Goal: Complete application form: Complete application form

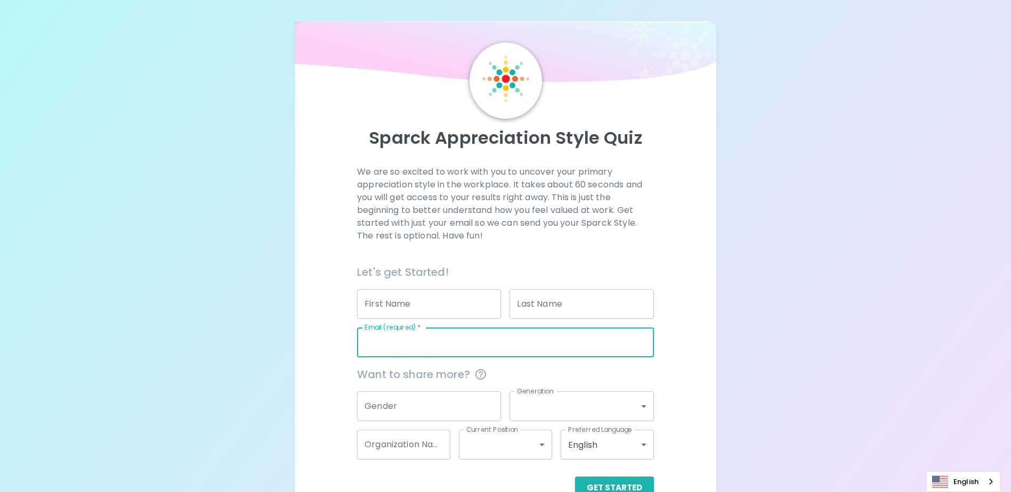
click at [442, 345] on input "Email (required)   *" at bounding box center [505, 343] width 297 height 30
type input "[PERSON_NAME][EMAIL_ADDRESS][DOMAIN_NAME]"
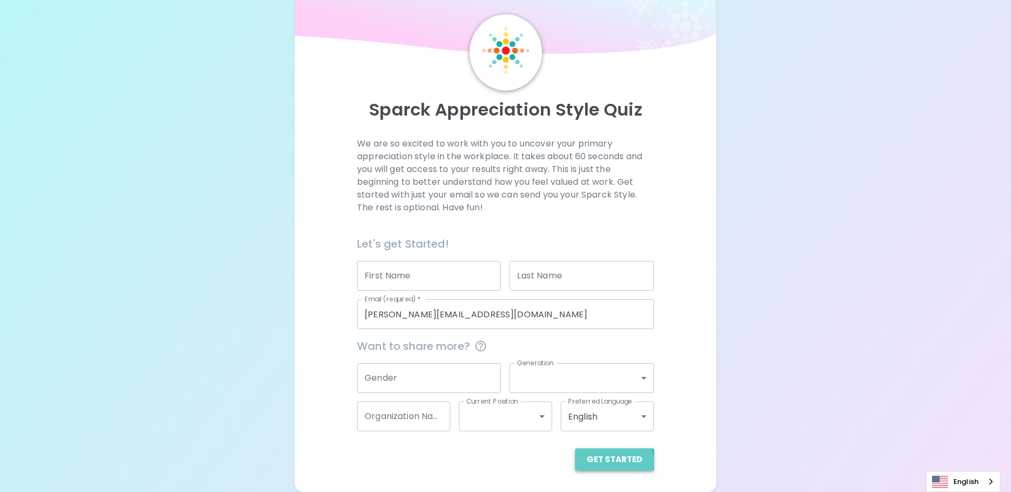
click at [614, 463] on button "Get Started" at bounding box center [614, 460] width 79 height 22
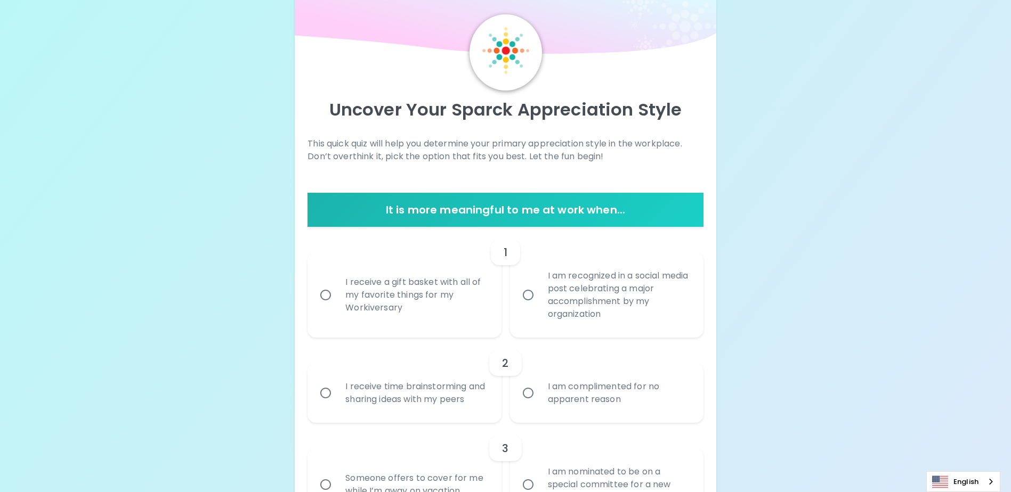
click at [527, 293] on input "I am recognized in a social media post celebrating a major accomplishment by my…" at bounding box center [528, 295] width 22 height 22
radio input "true"
click at [527, 293] on input "I am recognized in a social media post celebrating a major accomplishment by my…" at bounding box center [528, 295] width 22 height 22
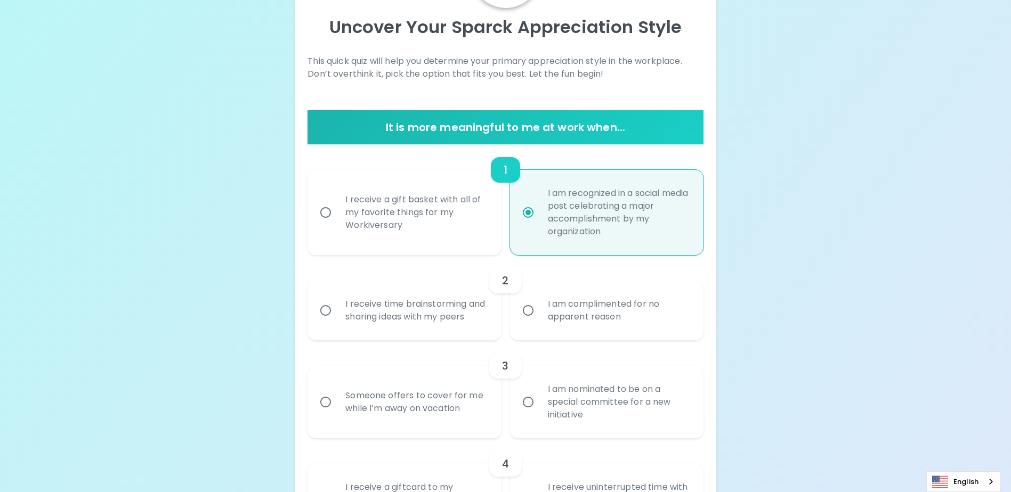
scroll to position [114, 0]
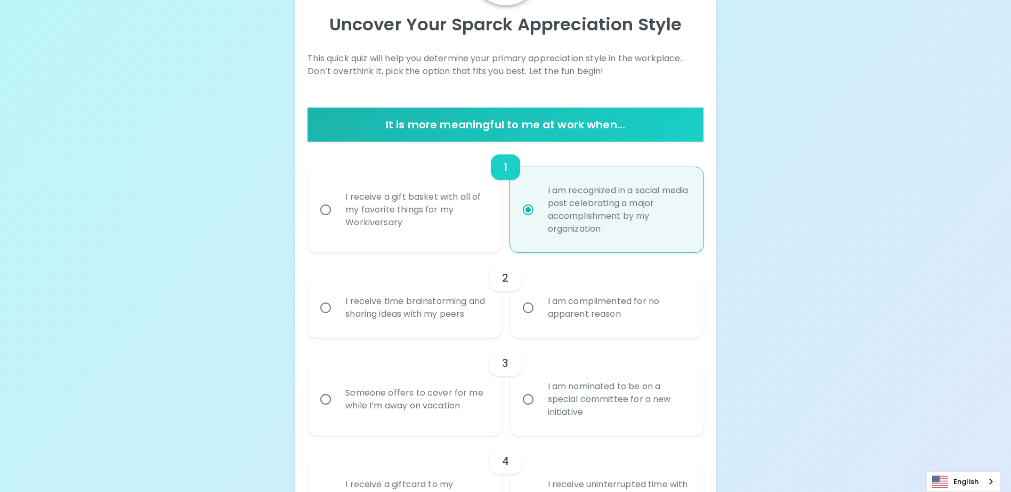
click at [324, 312] on input "I receive time brainstorming and sharing ideas with my peers" at bounding box center [325, 308] width 22 height 22
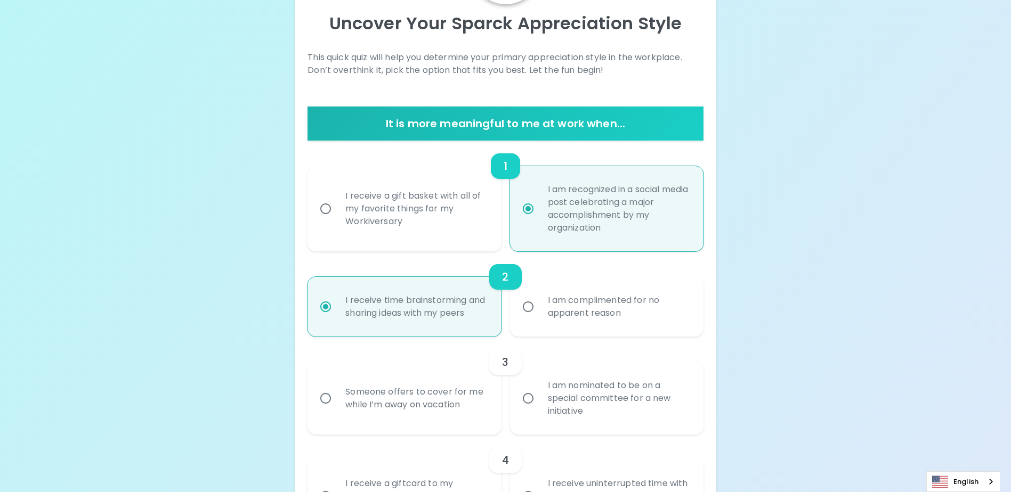
scroll to position [199, 0]
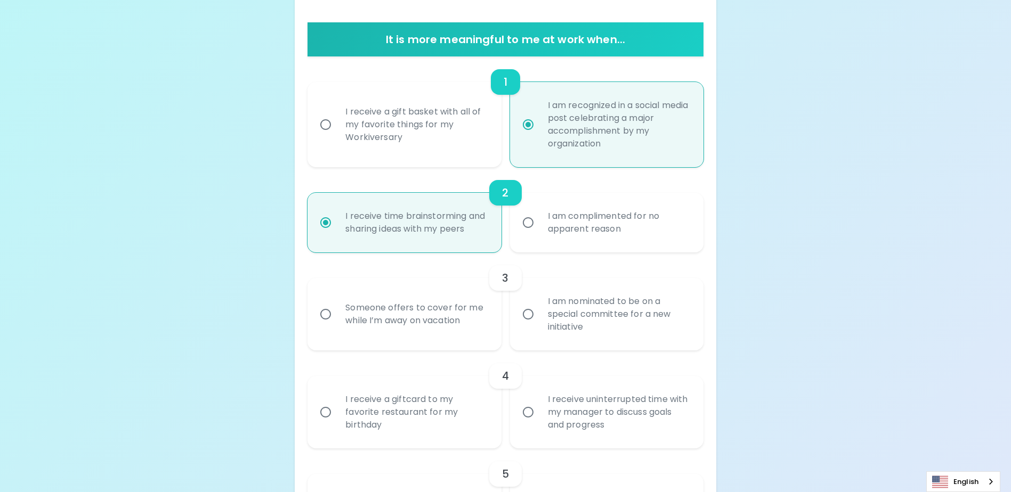
radio input "true"
click at [325, 326] on input "Someone offers to cover for me while I’m away on vacation" at bounding box center [325, 314] width 22 height 22
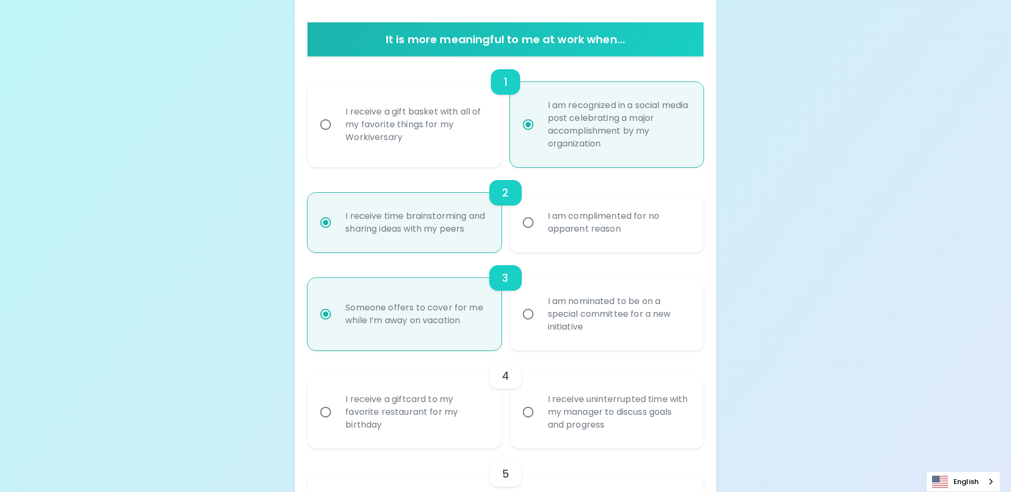
radio input "false"
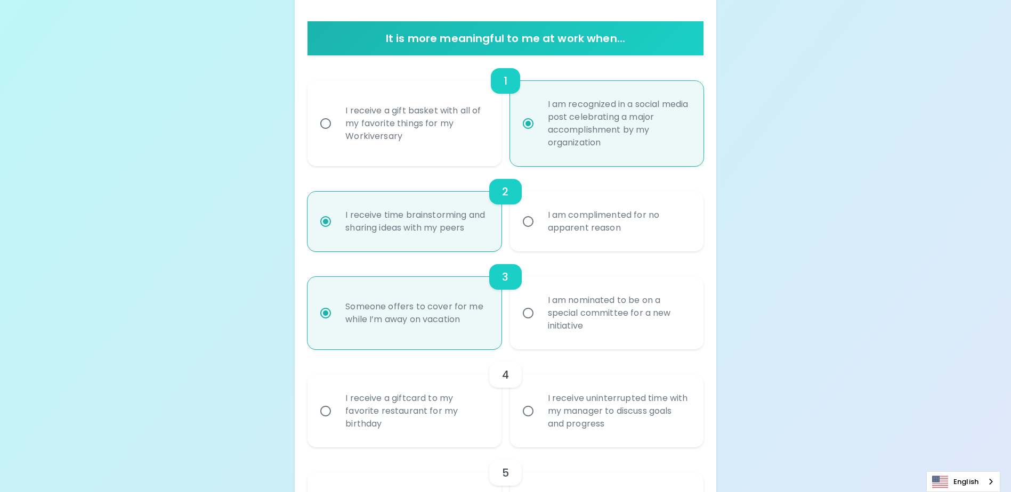
scroll to position [284, 0]
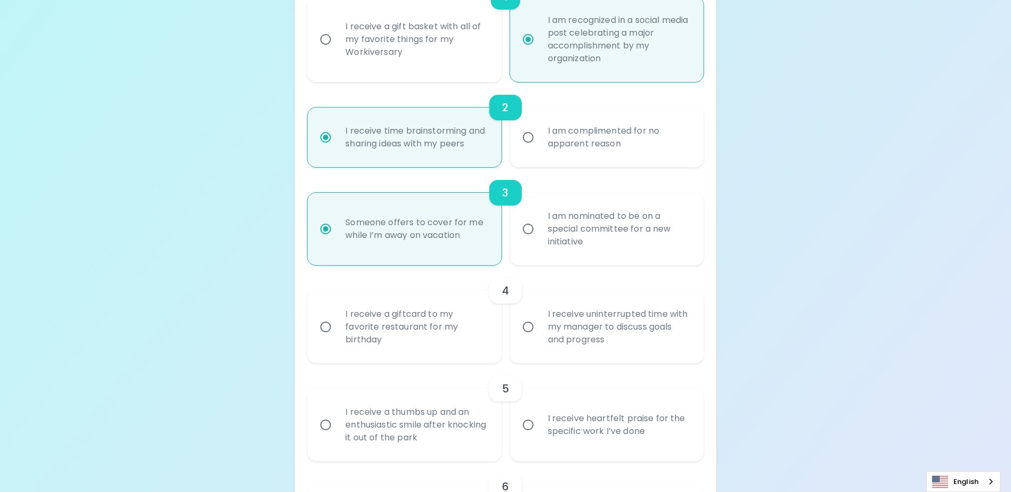
radio input "true"
click at [527, 338] on input "I receive uninterrupted time with my manager to discuss goals and progress" at bounding box center [528, 327] width 22 height 22
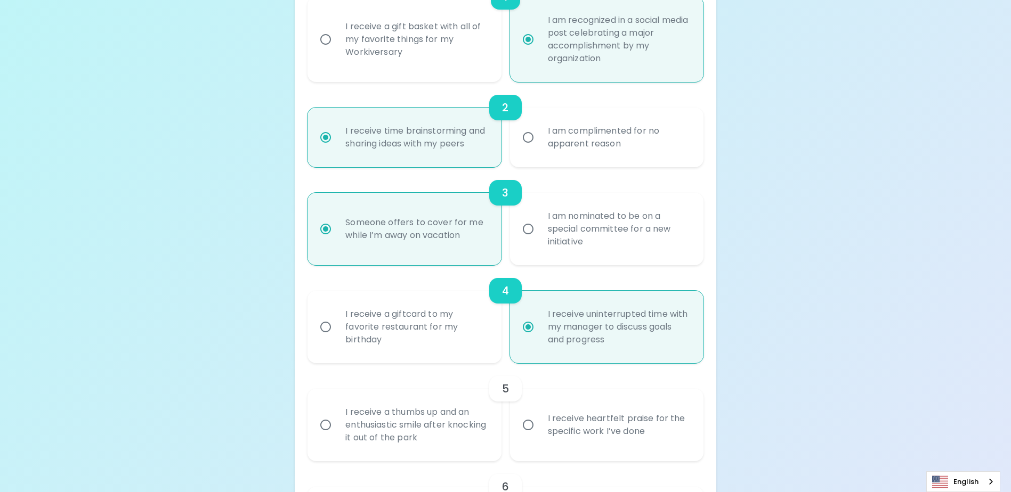
radio input "false"
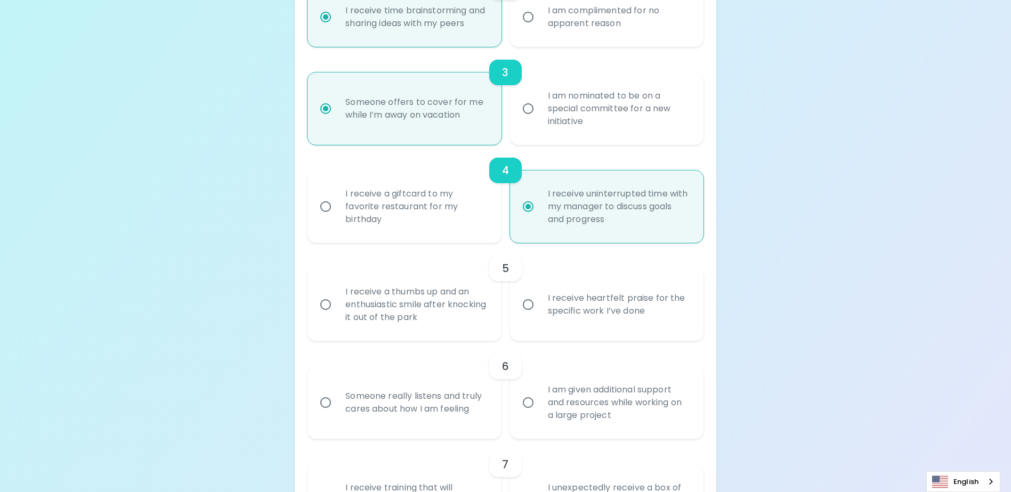
scroll to position [423, 0]
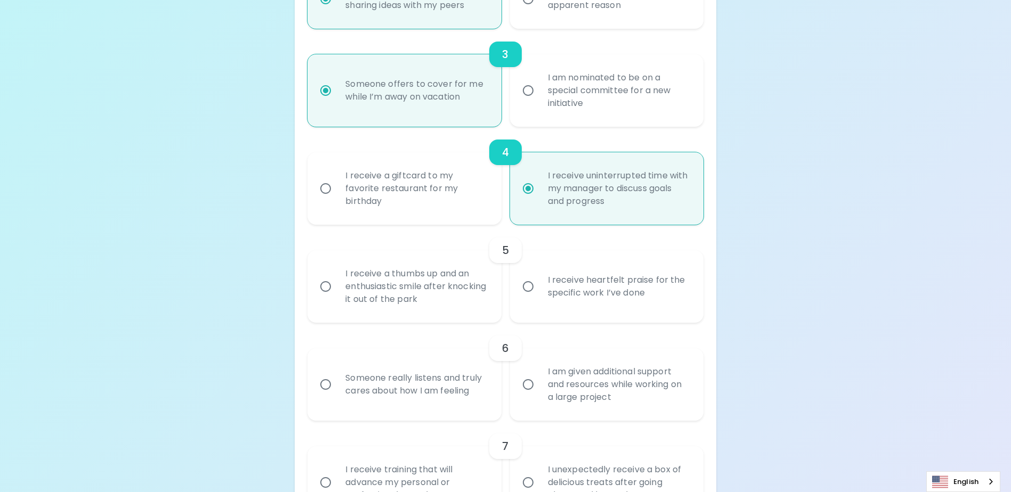
radio input "true"
click at [528, 298] on input "I receive heartfelt praise for the specific work I’ve done" at bounding box center [528, 287] width 22 height 22
radio input "false"
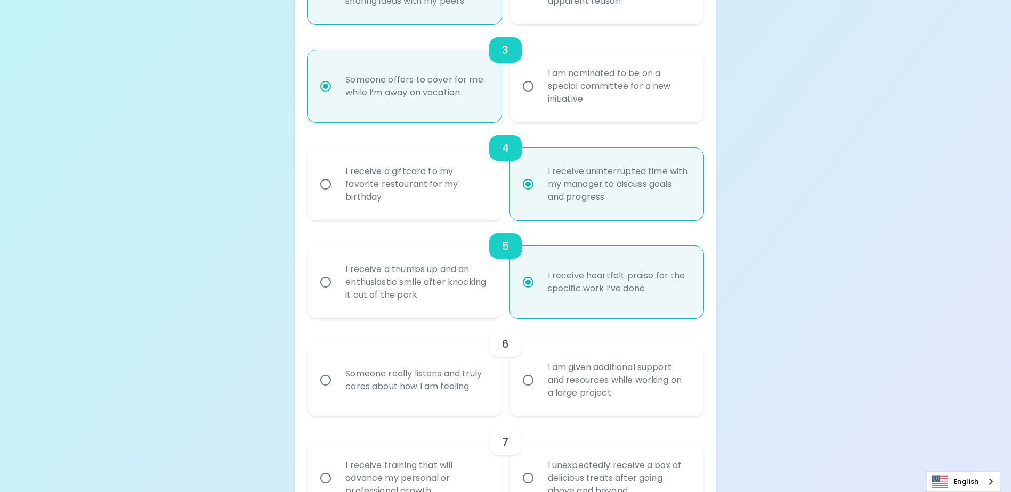
scroll to position [508, 0]
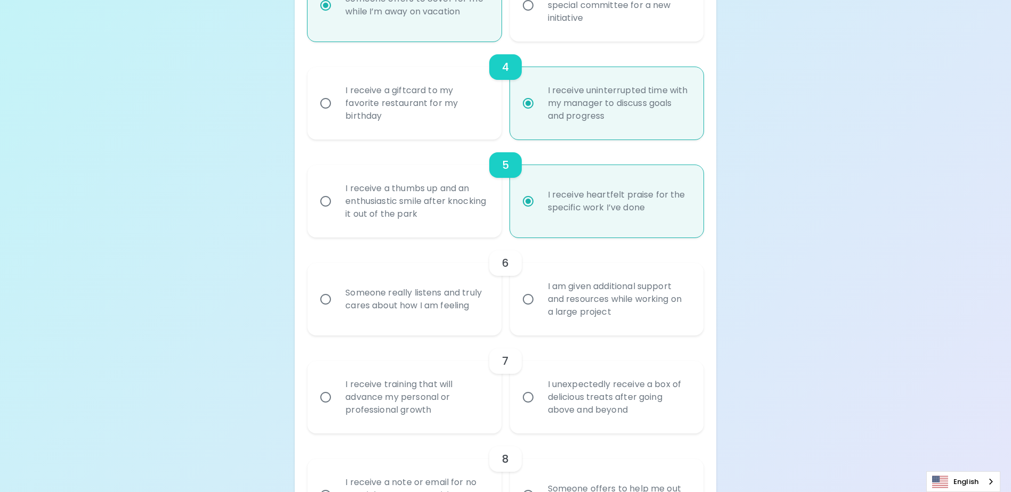
radio input "true"
click at [524, 311] on input "I am given additional support and resources while working on a large project" at bounding box center [528, 299] width 22 height 22
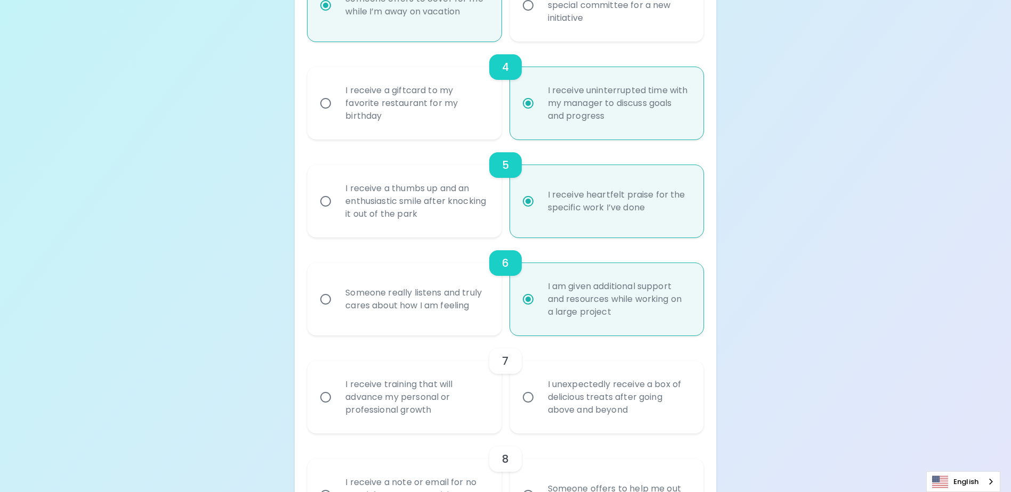
radio input "false"
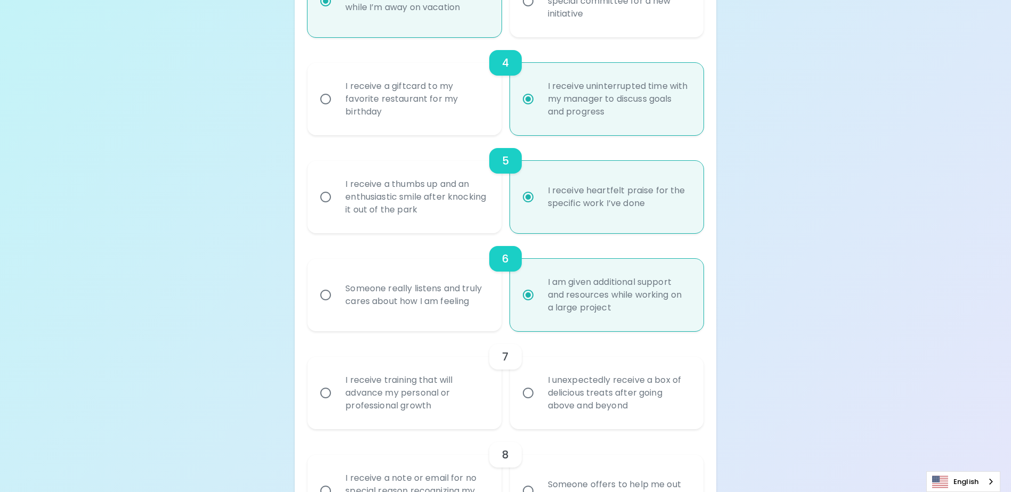
scroll to position [593, 0]
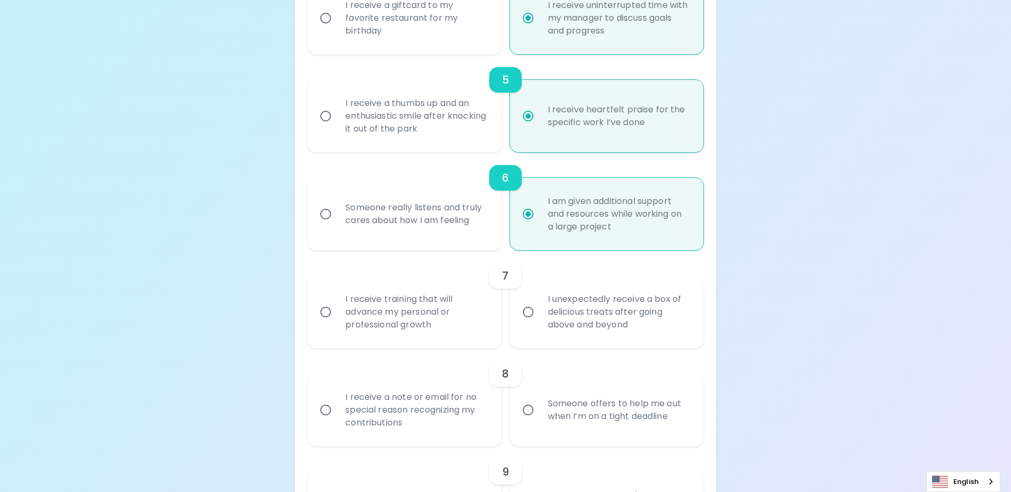
radio input "true"
click at [325, 323] on input "I receive training that will advance my personal or professional growth" at bounding box center [325, 312] width 22 height 22
radio input "false"
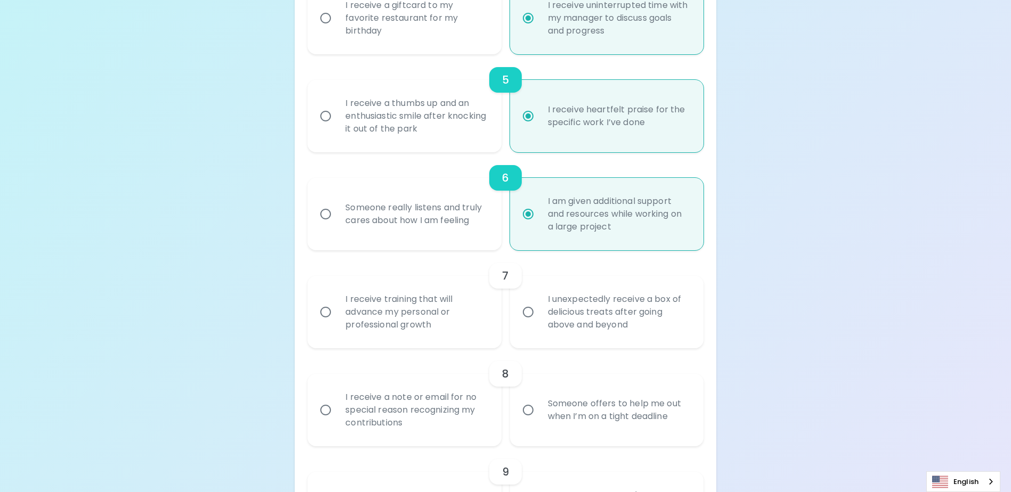
radio input "false"
click at [325, 323] on input "I receive training that will advance my personal or professional growth" at bounding box center [325, 312] width 22 height 22
radio input "true"
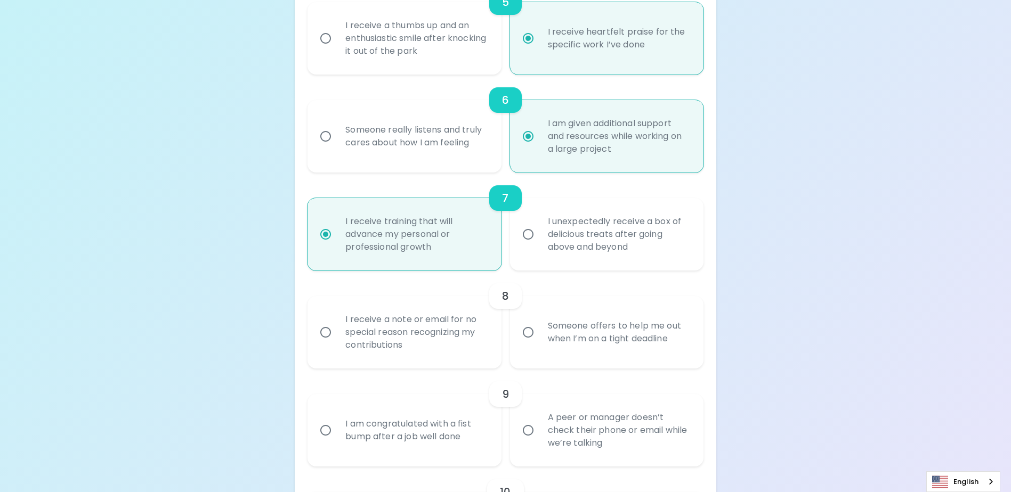
scroll to position [679, 0]
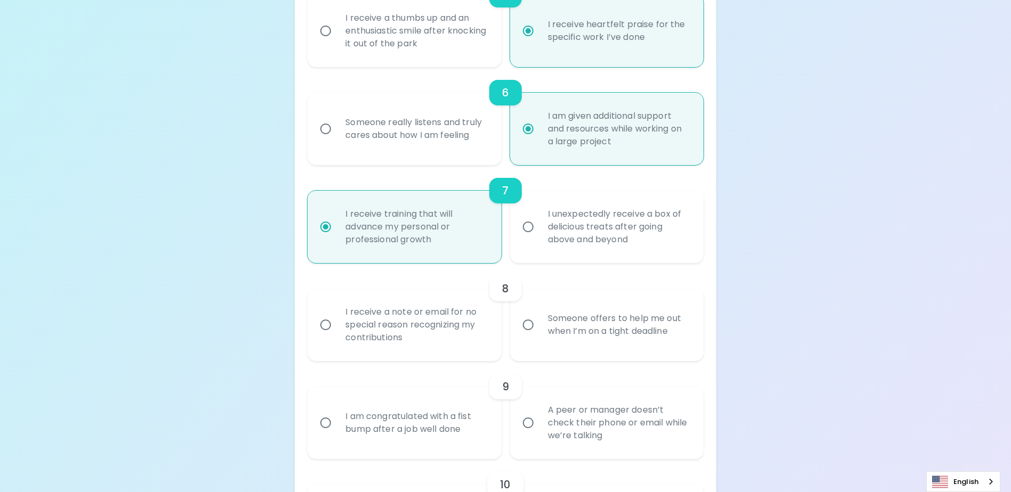
click at [529, 336] on input "Someone offers to help me out when I’m on a tight deadline" at bounding box center [528, 325] width 22 height 22
radio input "false"
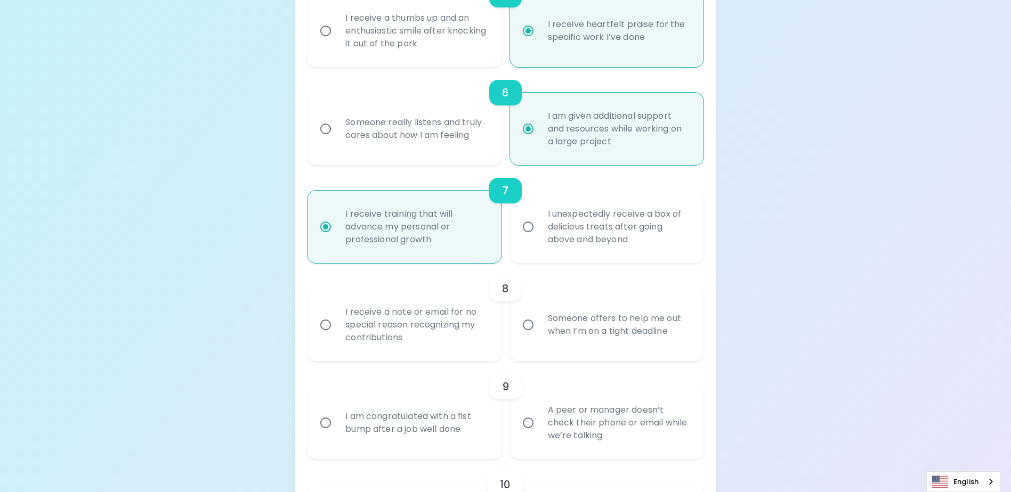
radio input "false"
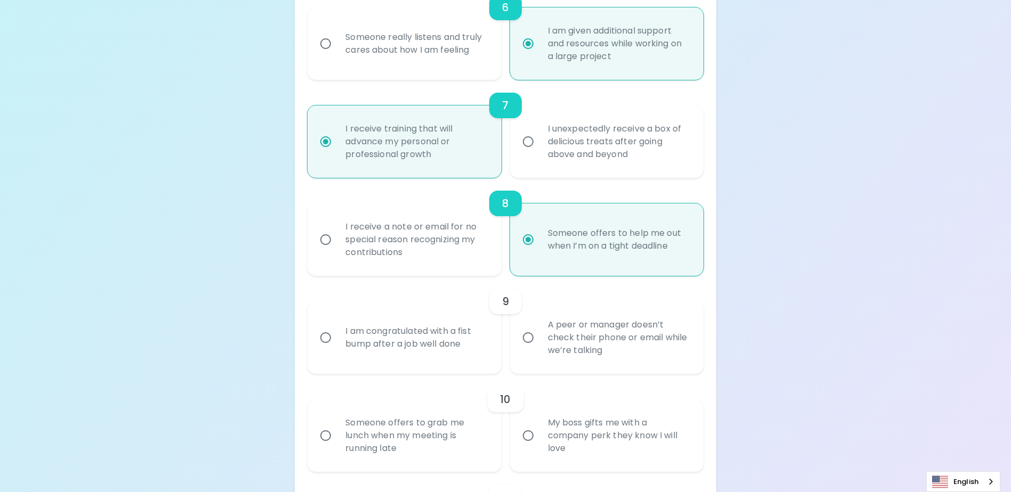
scroll to position [817, 0]
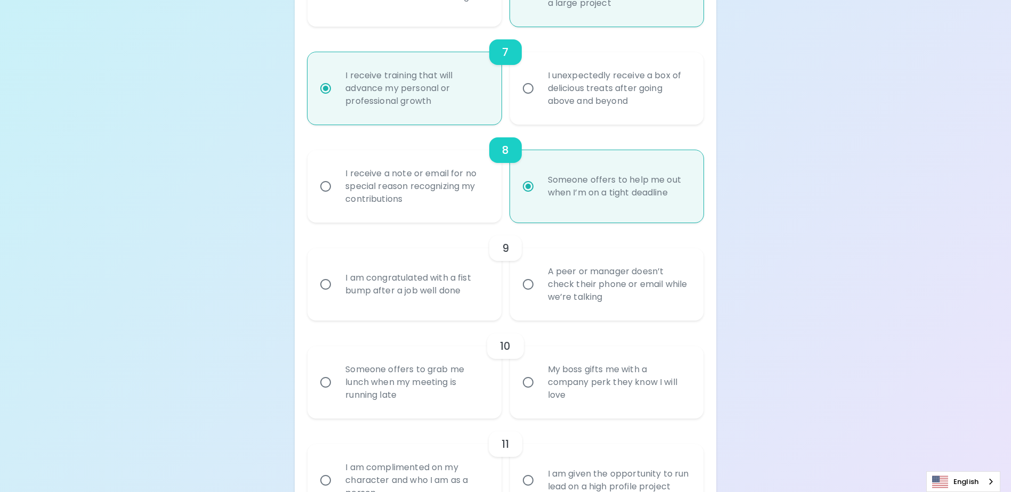
radio input "true"
click at [528, 296] on input "A peer or manager doesn’t check their phone or email while we’re talking" at bounding box center [528, 284] width 22 height 22
radio input "false"
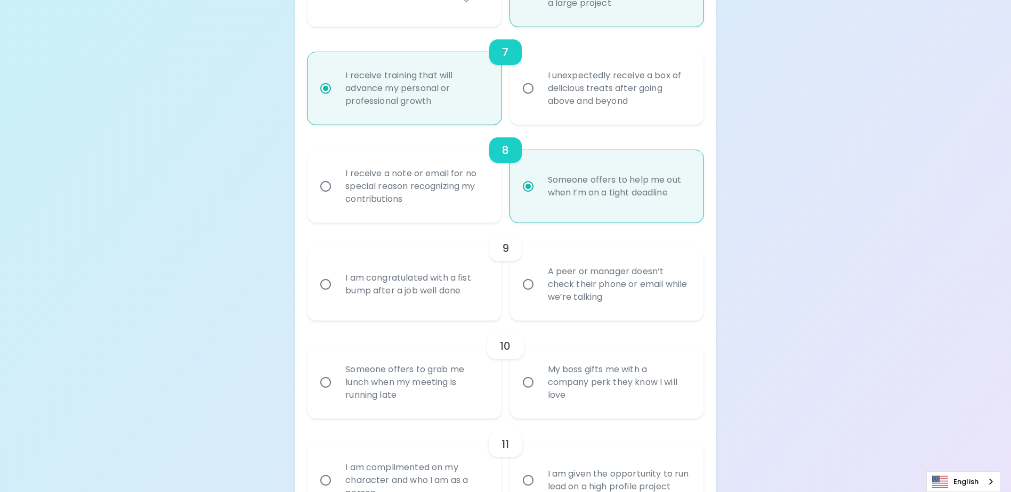
radio input "false"
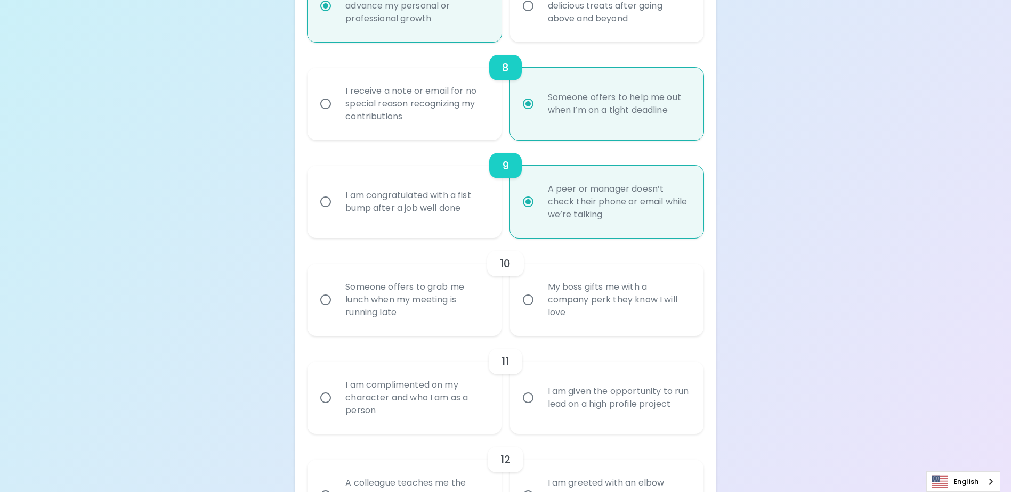
scroll to position [902, 0]
radio input "true"
click at [326, 309] on input "Someone offers to grab me lunch when my meeting is running late" at bounding box center [325, 297] width 22 height 22
radio input "false"
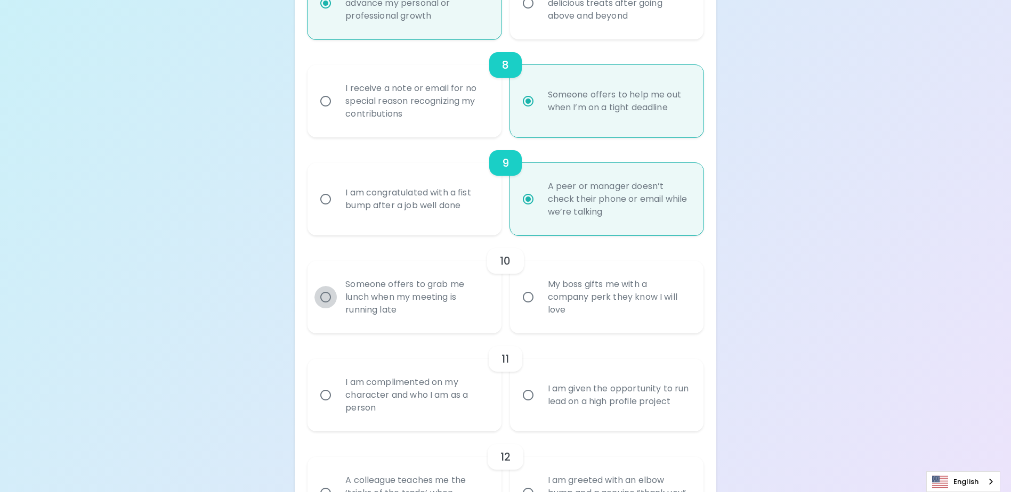
radio input "false"
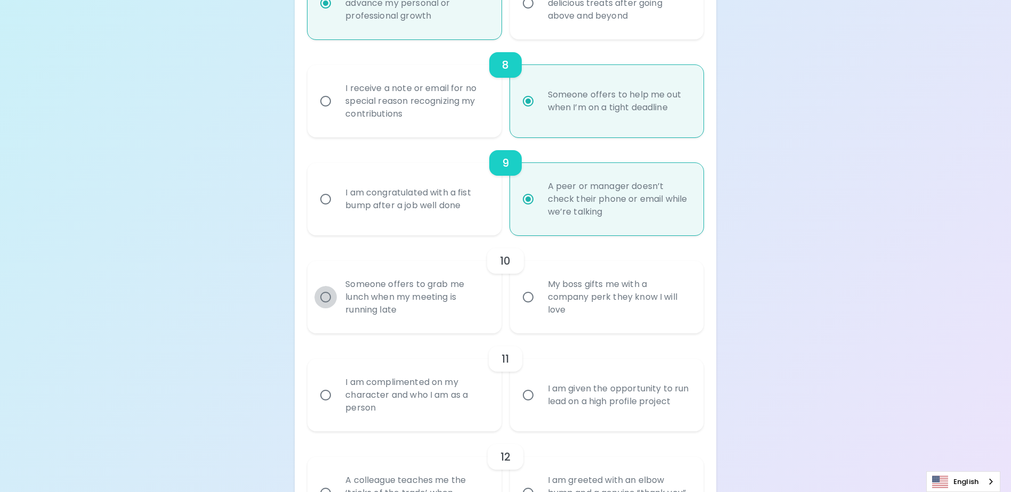
radio input "false"
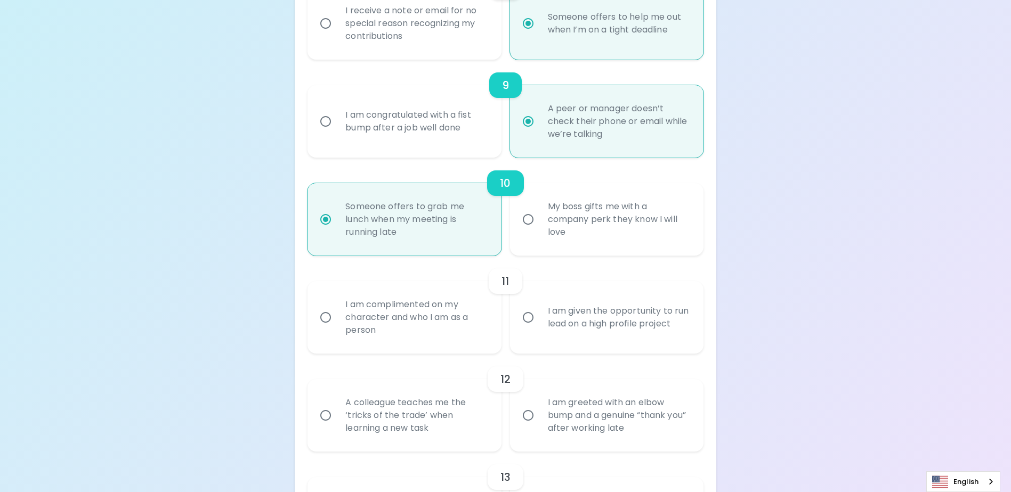
scroll to position [988, 0]
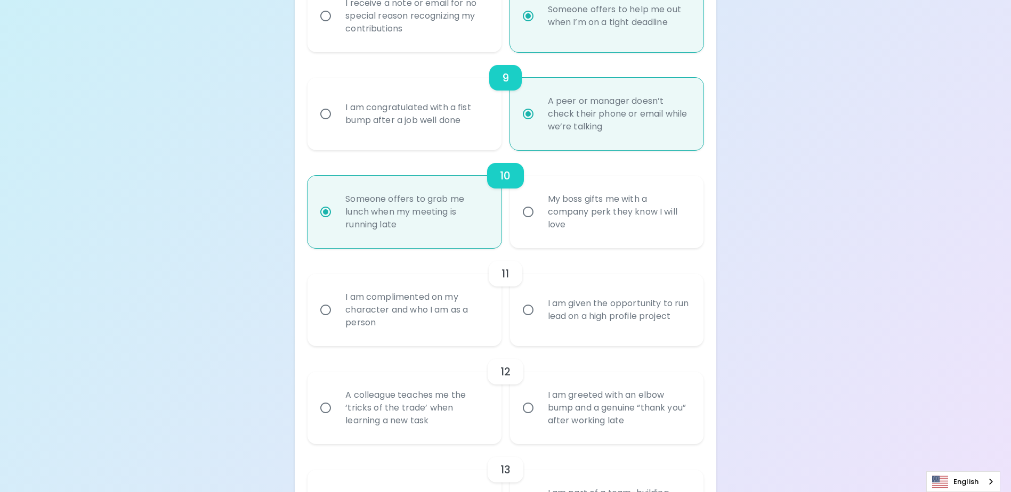
radio input "true"
click at [327, 321] on input "I am complimented on my character and who I am as a person" at bounding box center [325, 310] width 22 height 22
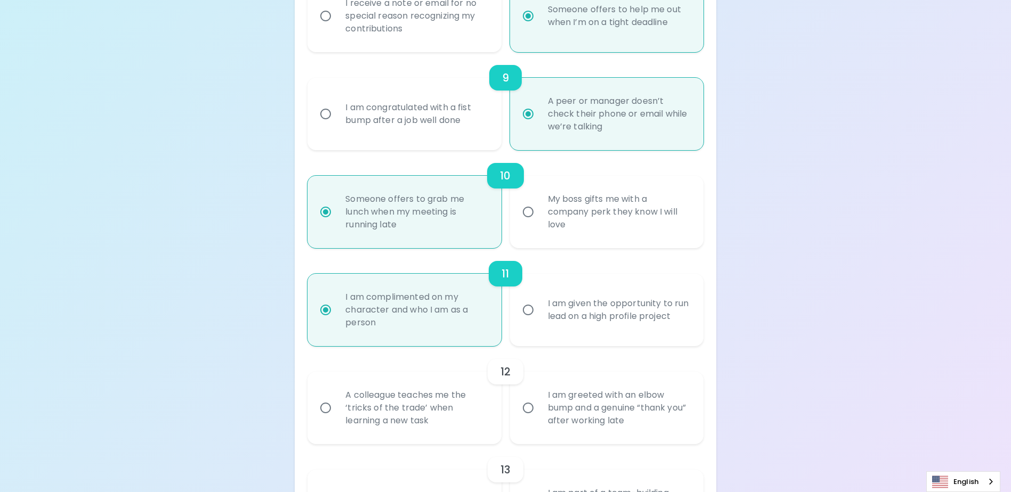
radio input "false"
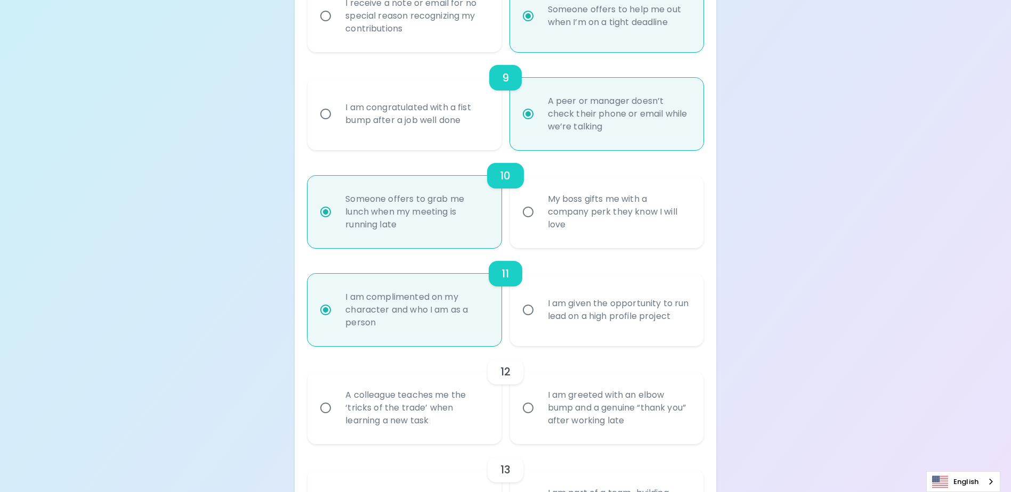
radio input "false"
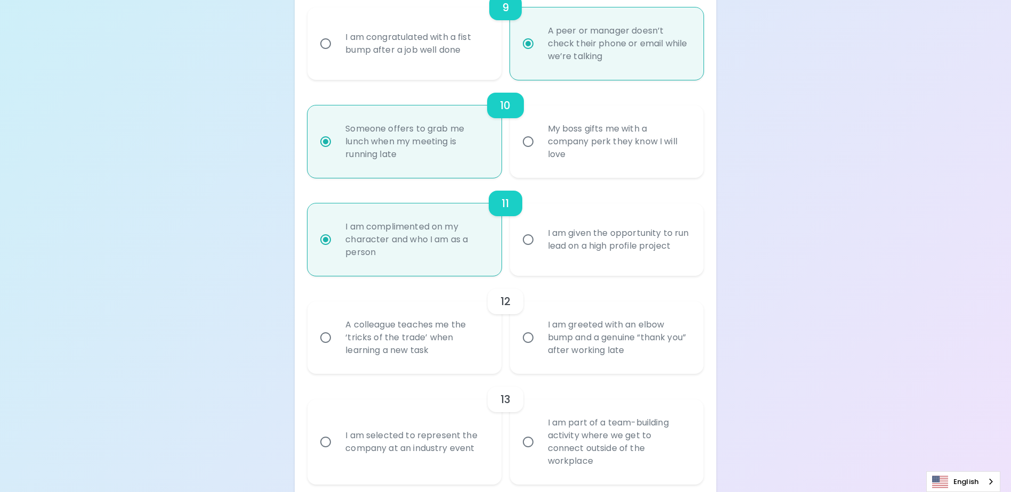
scroll to position [1073, 0]
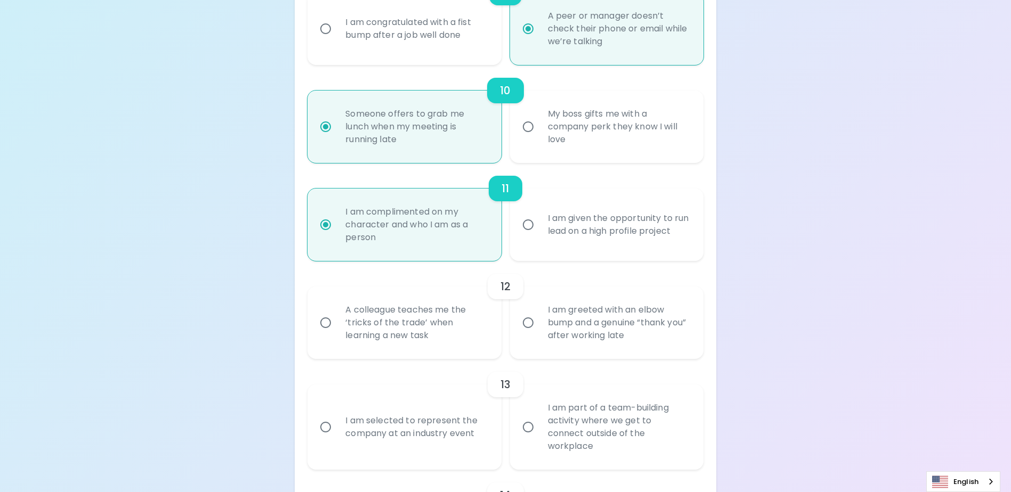
radio input "true"
click at [326, 334] on input "A colleague teaches me the ‘tricks of the trade’ when learning a new task" at bounding box center [325, 323] width 22 height 22
radio input "false"
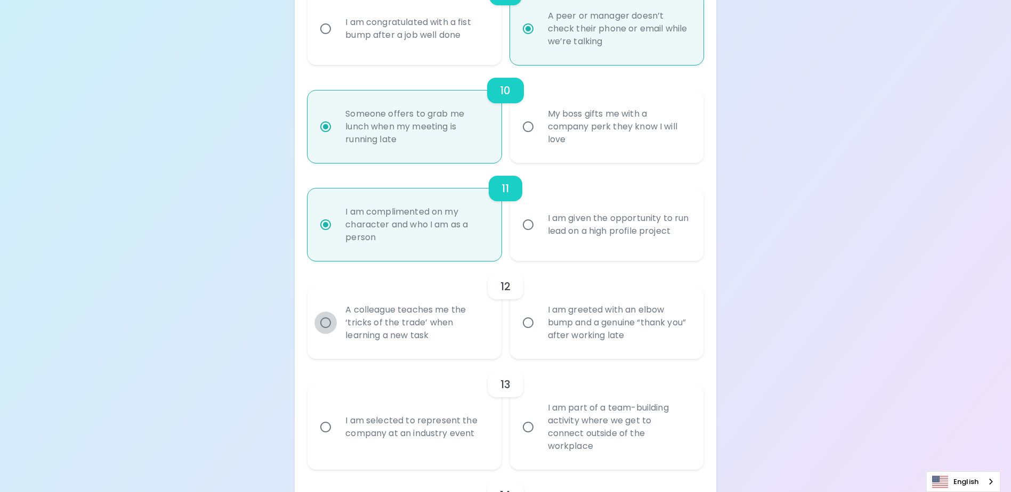
radio input "false"
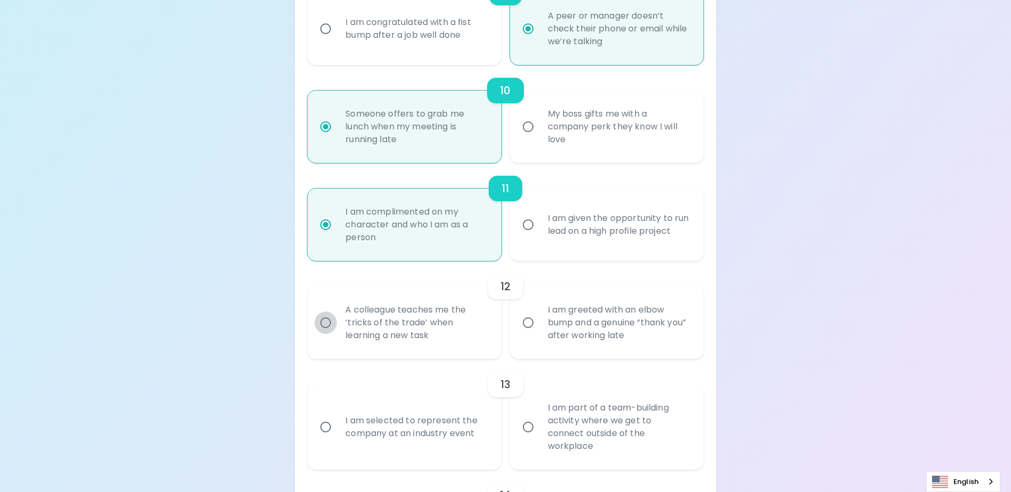
radio input "false"
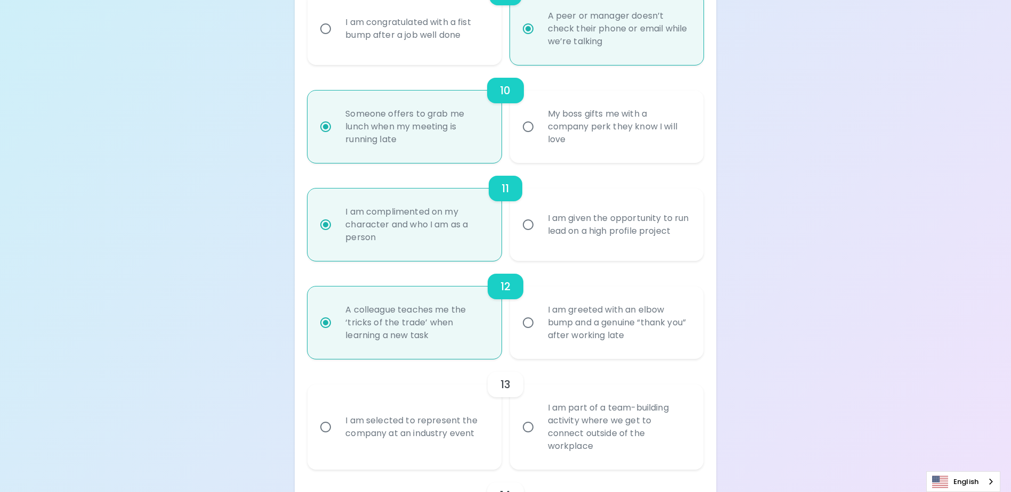
scroll to position [1158, 0]
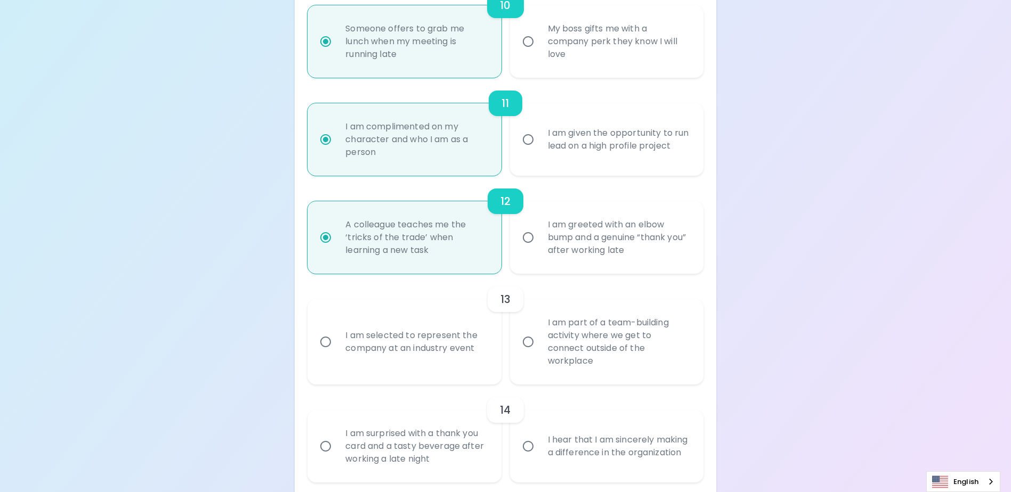
radio input "true"
click at [324, 346] on input "I am selected to represent the company at an industry event" at bounding box center [325, 342] width 22 height 22
radio input "false"
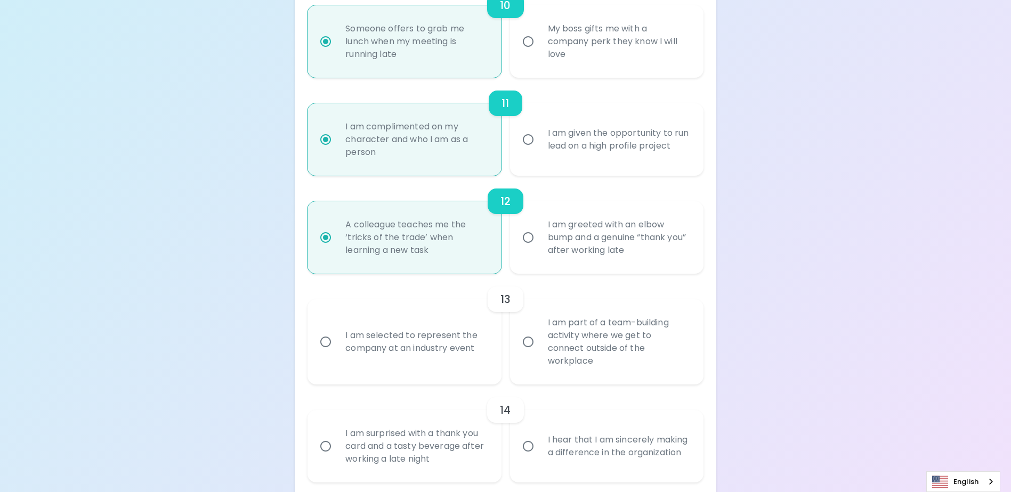
radio input "false"
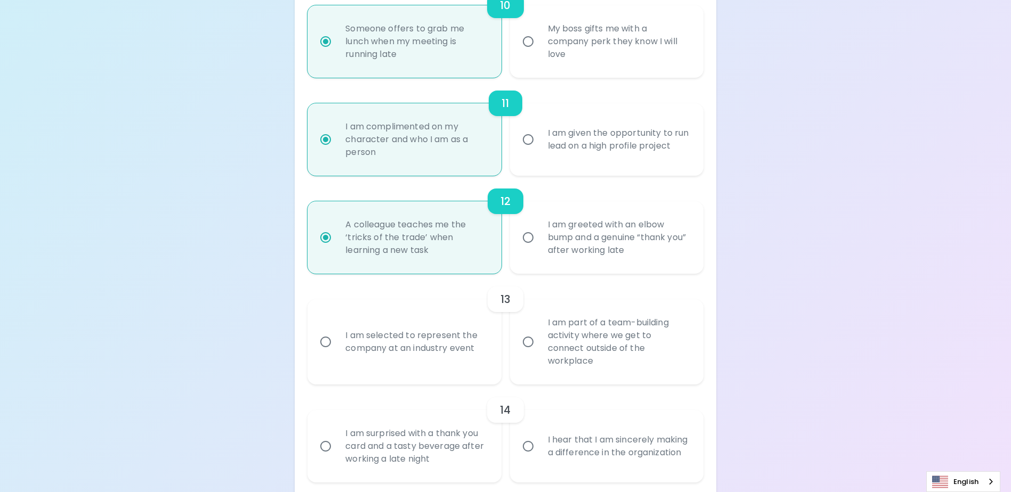
radio input "false"
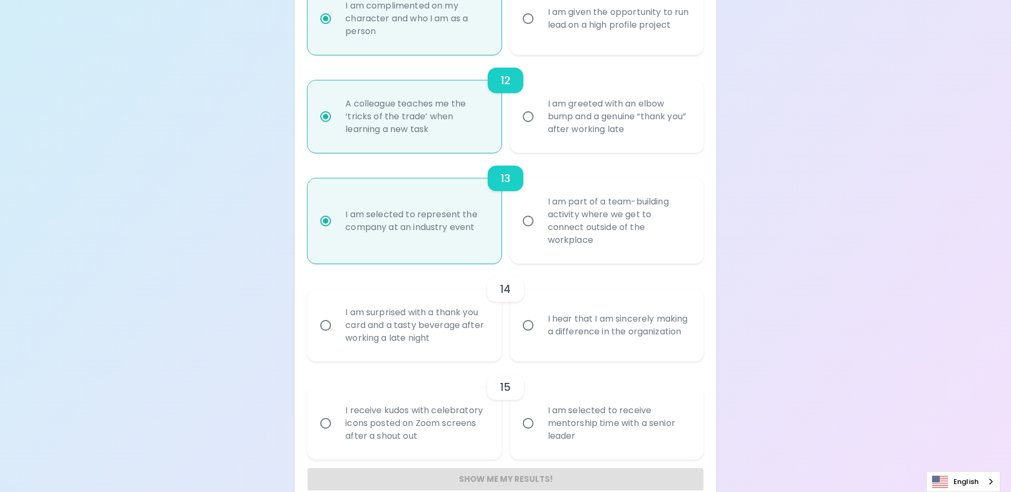
scroll to position [1299, 0]
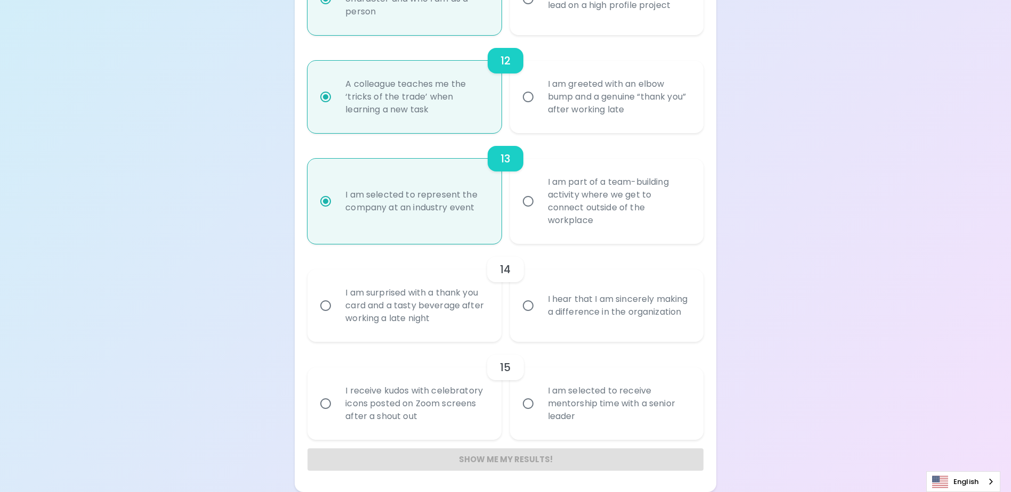
radio input "true"
click at [529, 310] on input "I hear that I am sincerely making a difference in the organization" at bounding box center [528, 306] width 22 height 22
radio input "false"
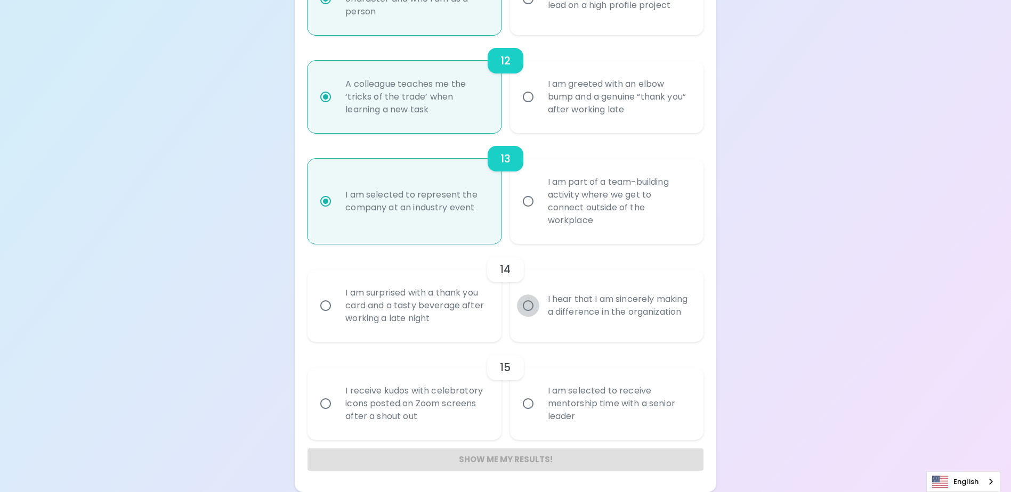
radio input "false"
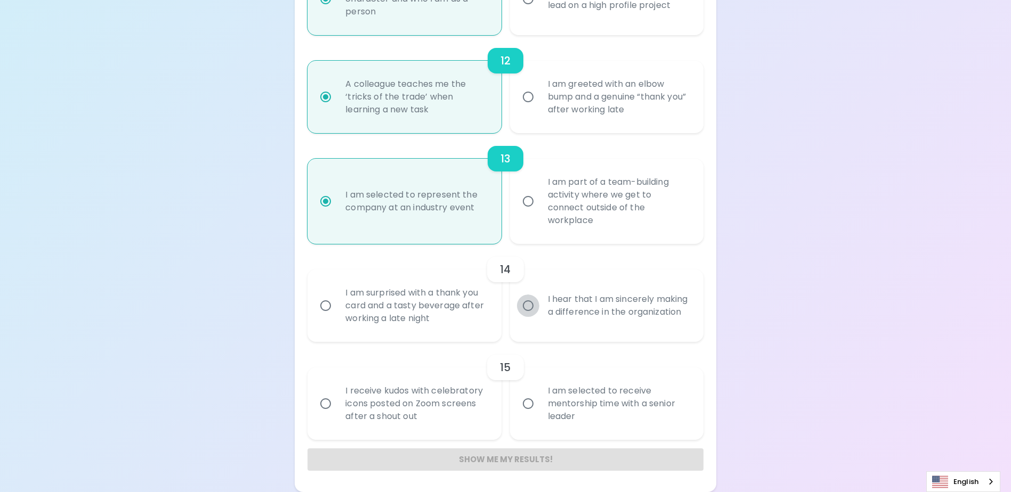
radio input "false"
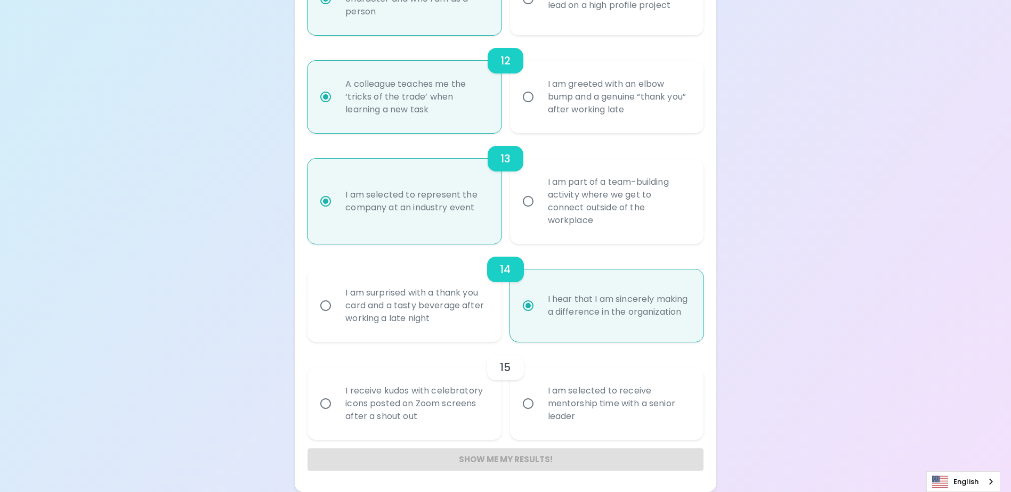
radio input "true"
click at [528, 406] on input "I am selected to receive mentorship time with a senior leader" at bounding box center [528, 404] width 22 height 22
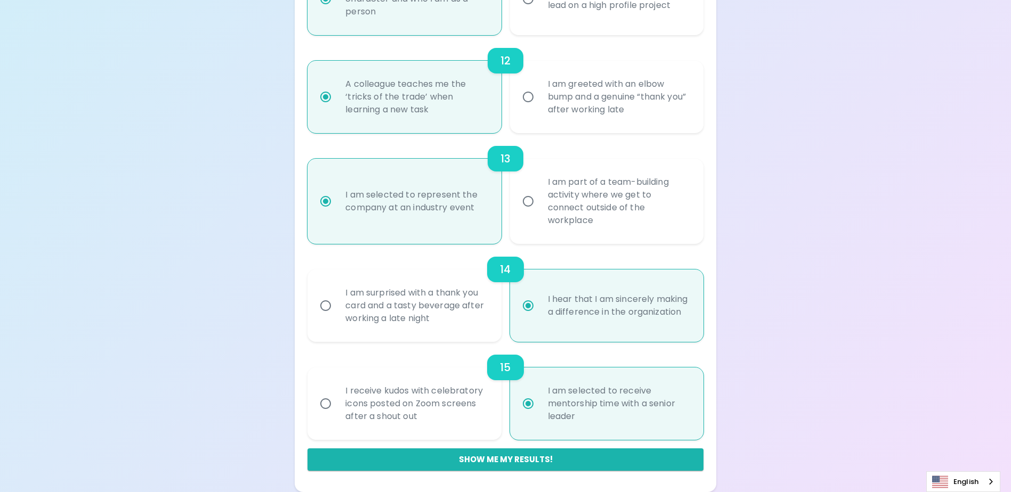
radio input "false"
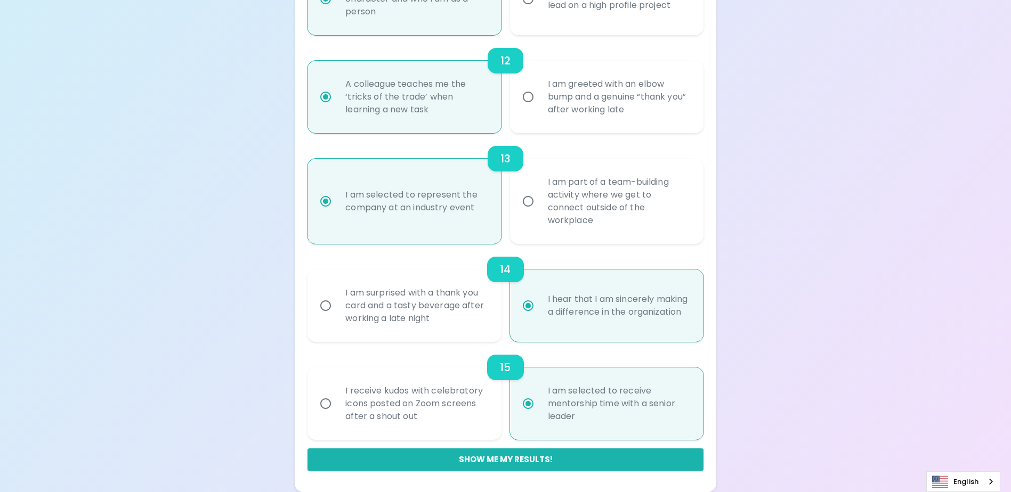
radio input "false"
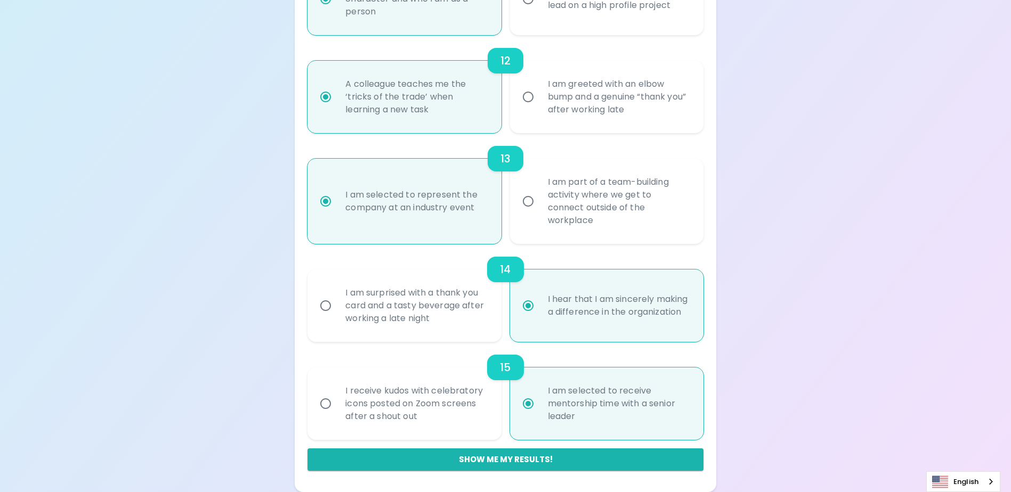
radio input "false"
radio input "true"
click at [529, 462] on button "Show me my results!" at bounding box center [505, 460] width 395 height 22
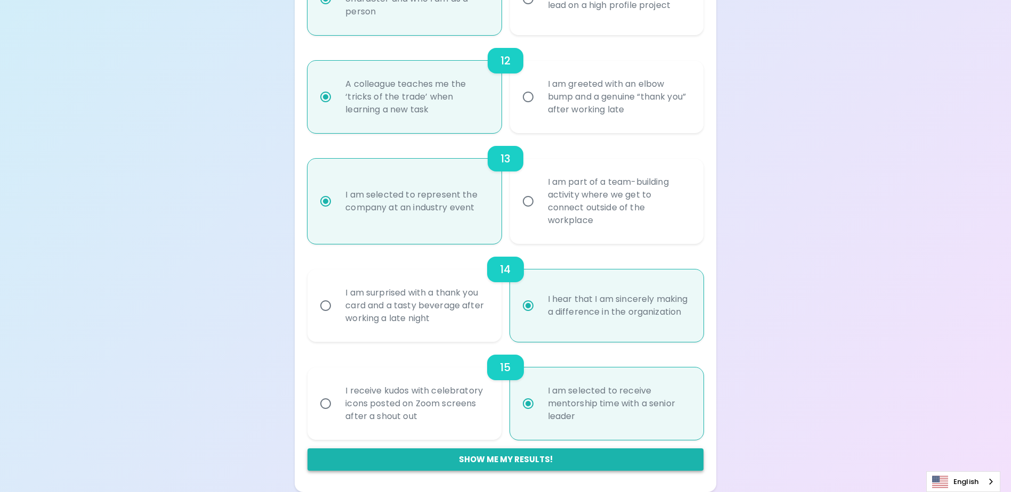
click at [529, 462] on div "Show me my results!" at bounding box center [505, 460] width 395 height 22
radio input "false"
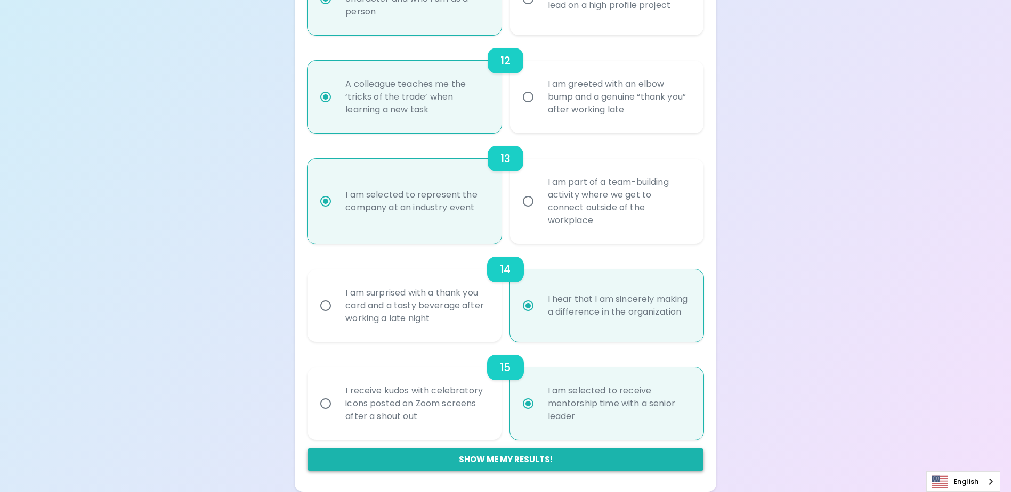
radio input "false"
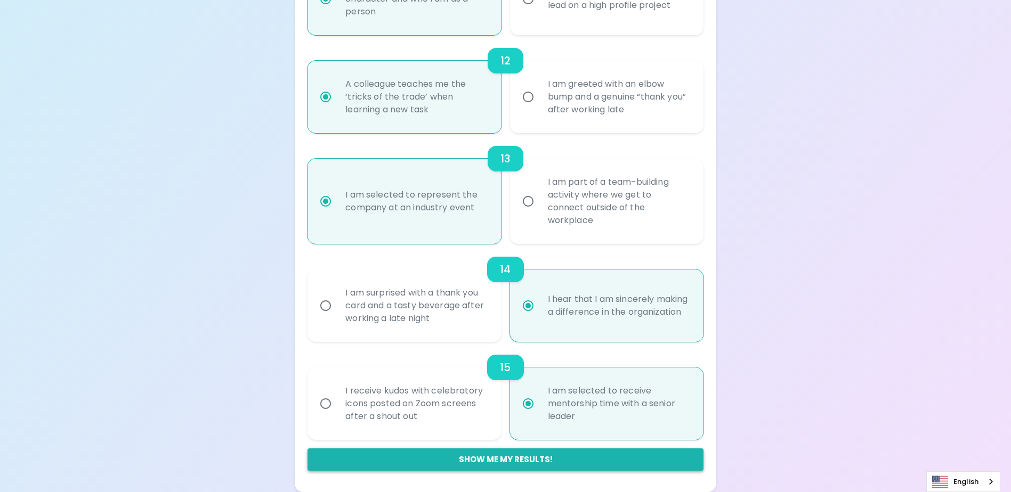
radio input "false"
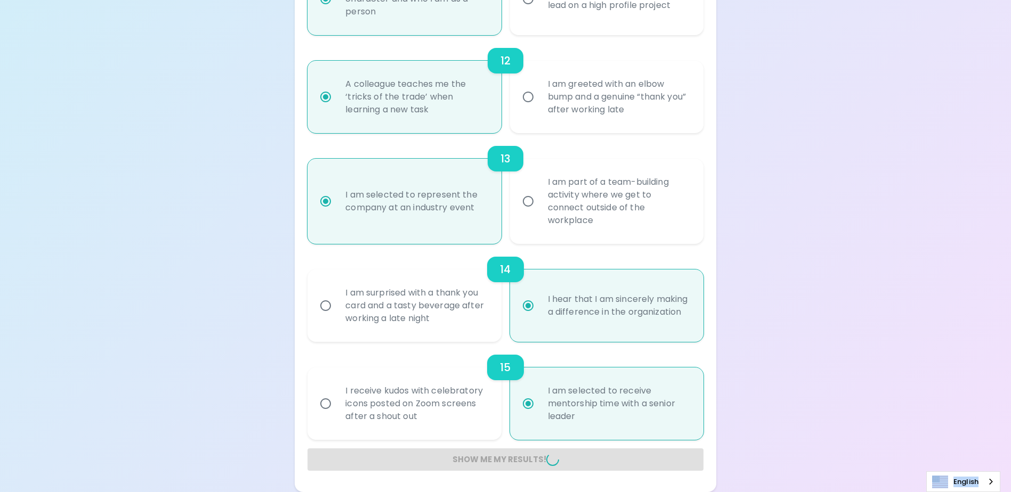
radio input "false"
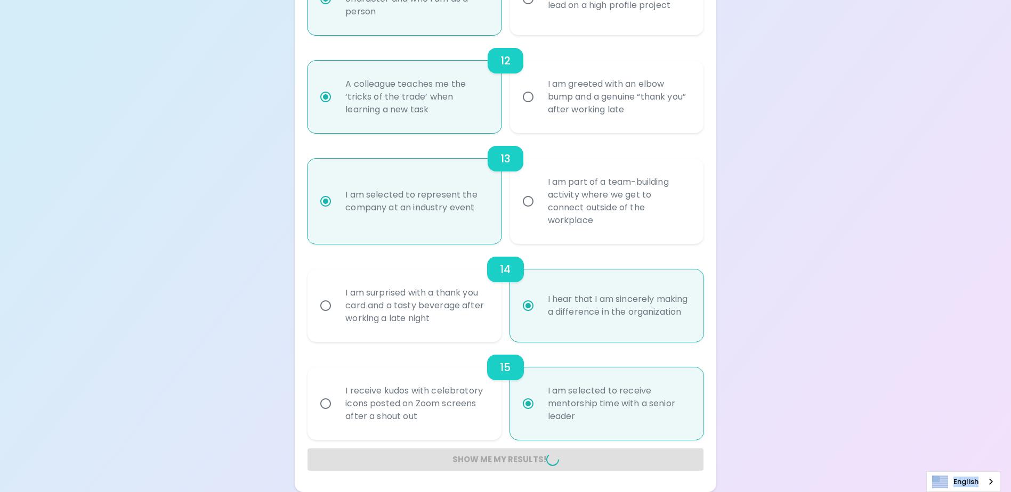
radio input "false"
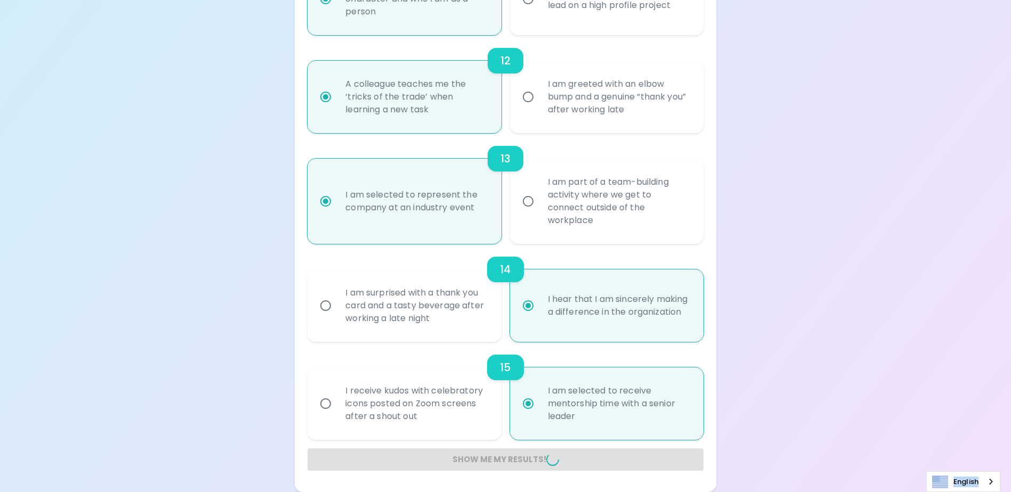
radio input "false"
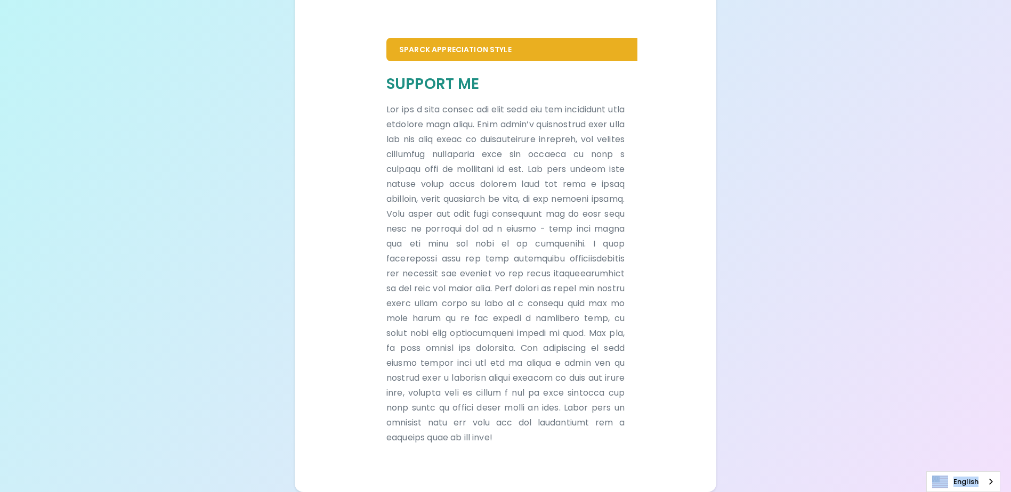
scroll to position [224, 0]
